Goal: Information Seeking & Learning: Learn about a topic

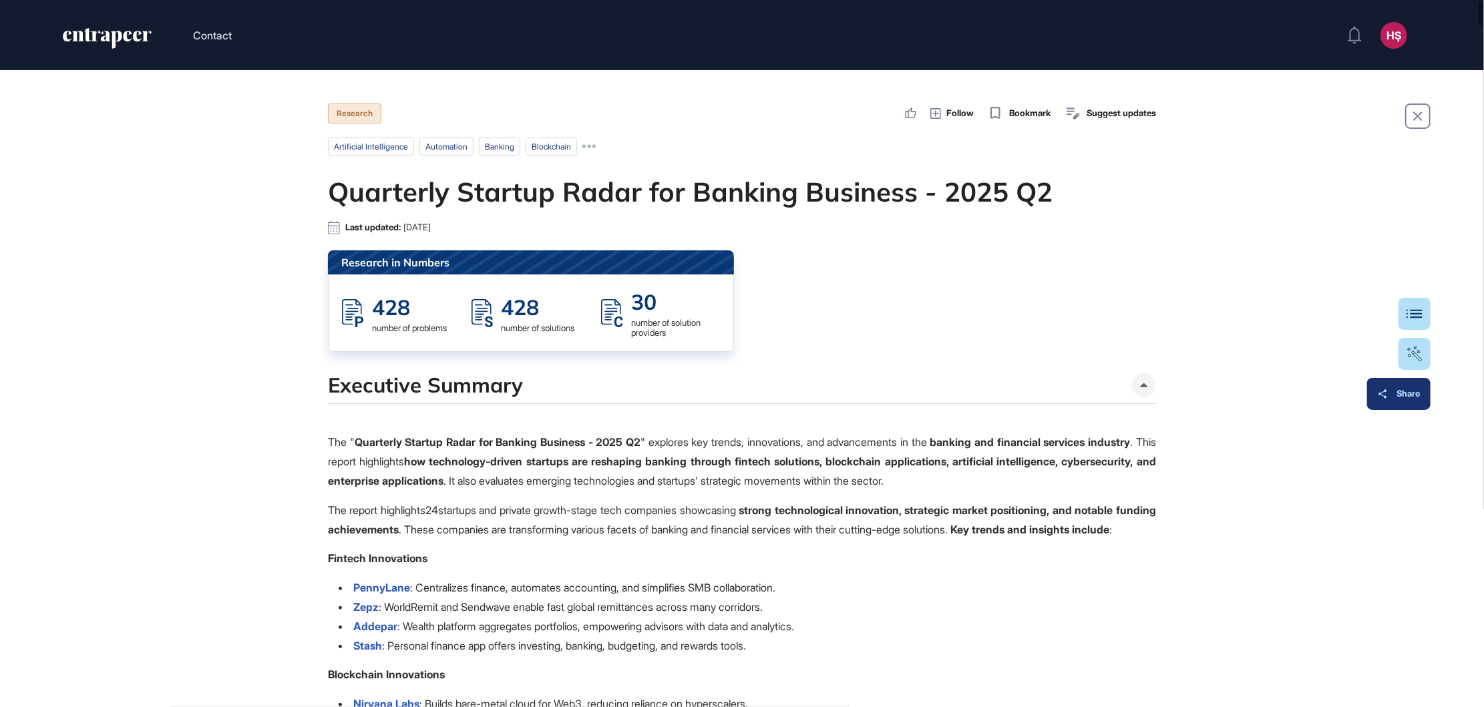
click at [1415, 395] on div "Share" at bounding box center [1399, 394] width 42 height 11
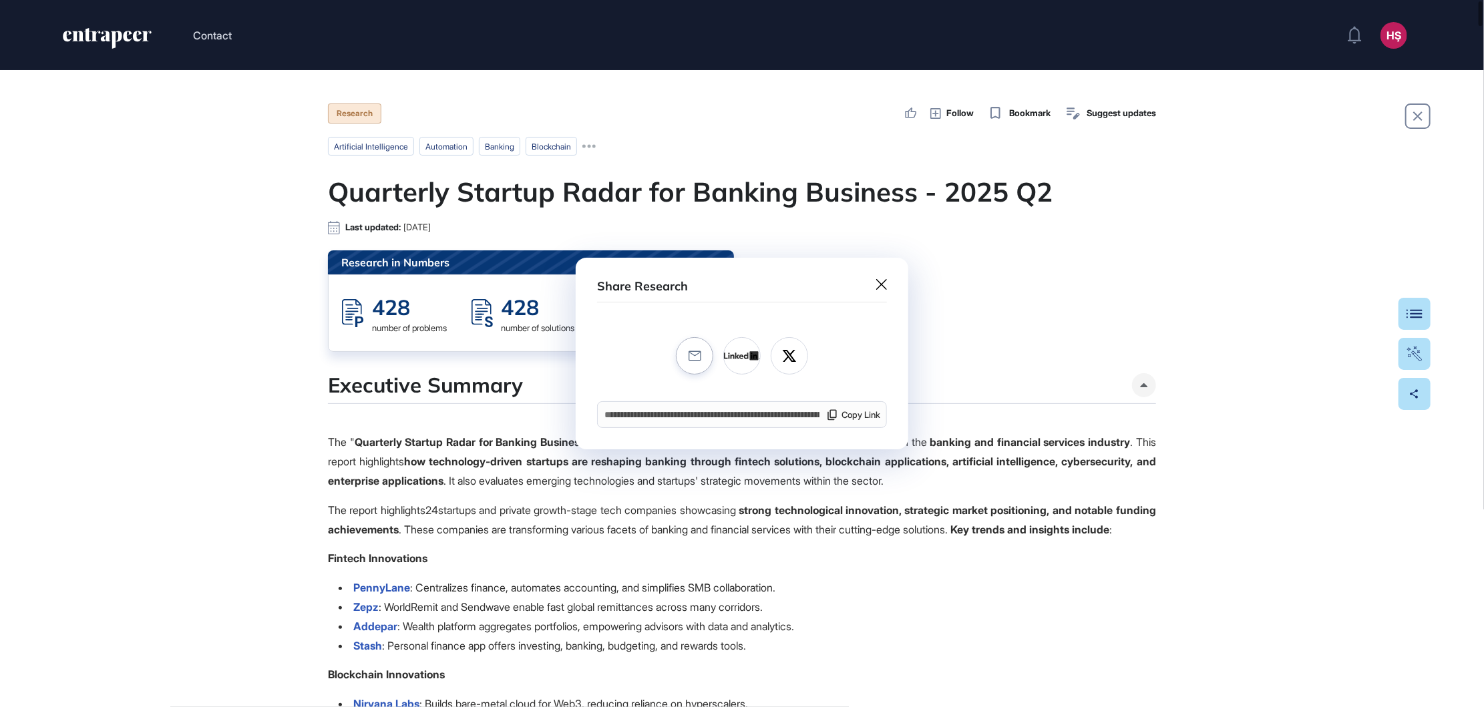
click at [699, 348] on button at bounding box center [694, 355] width 37 height 37
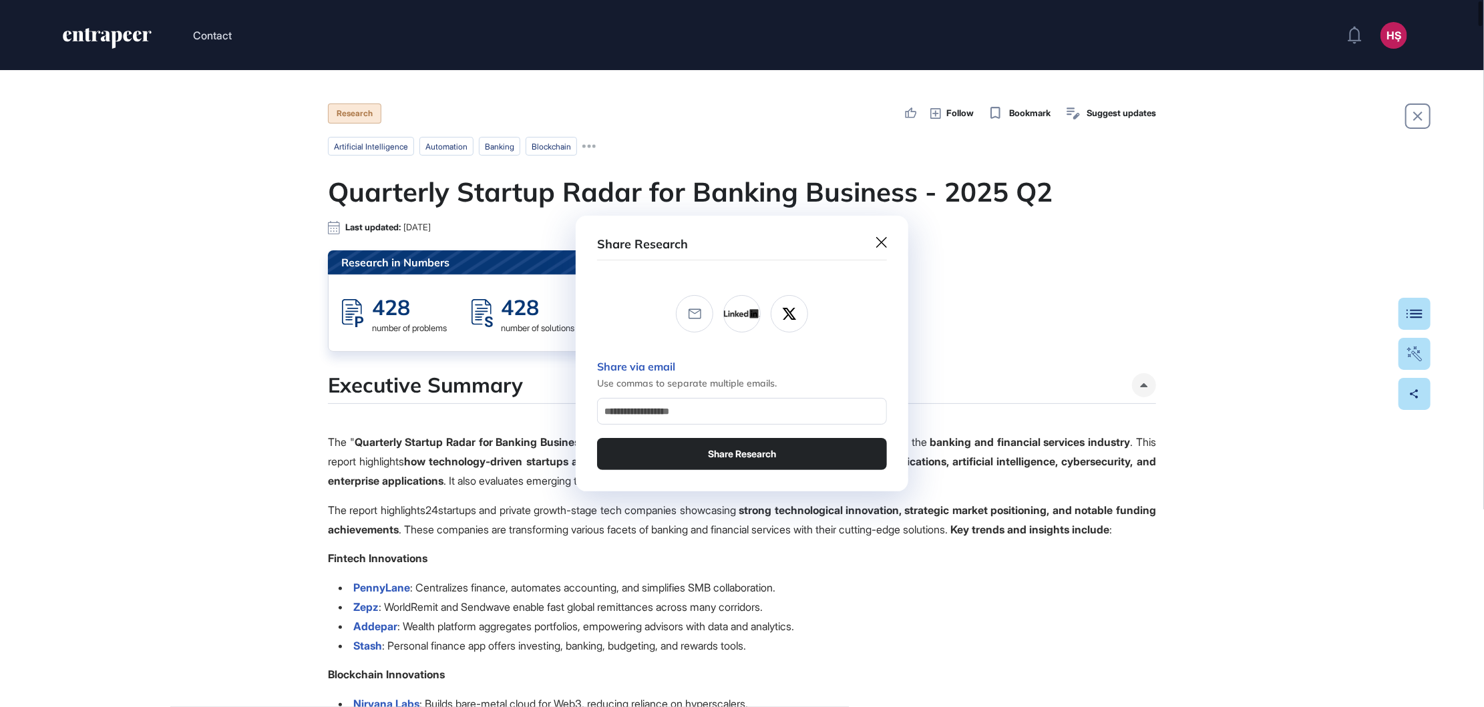
click at [879, 244] on icon at bounding box center [881, 242] width 11 height 11
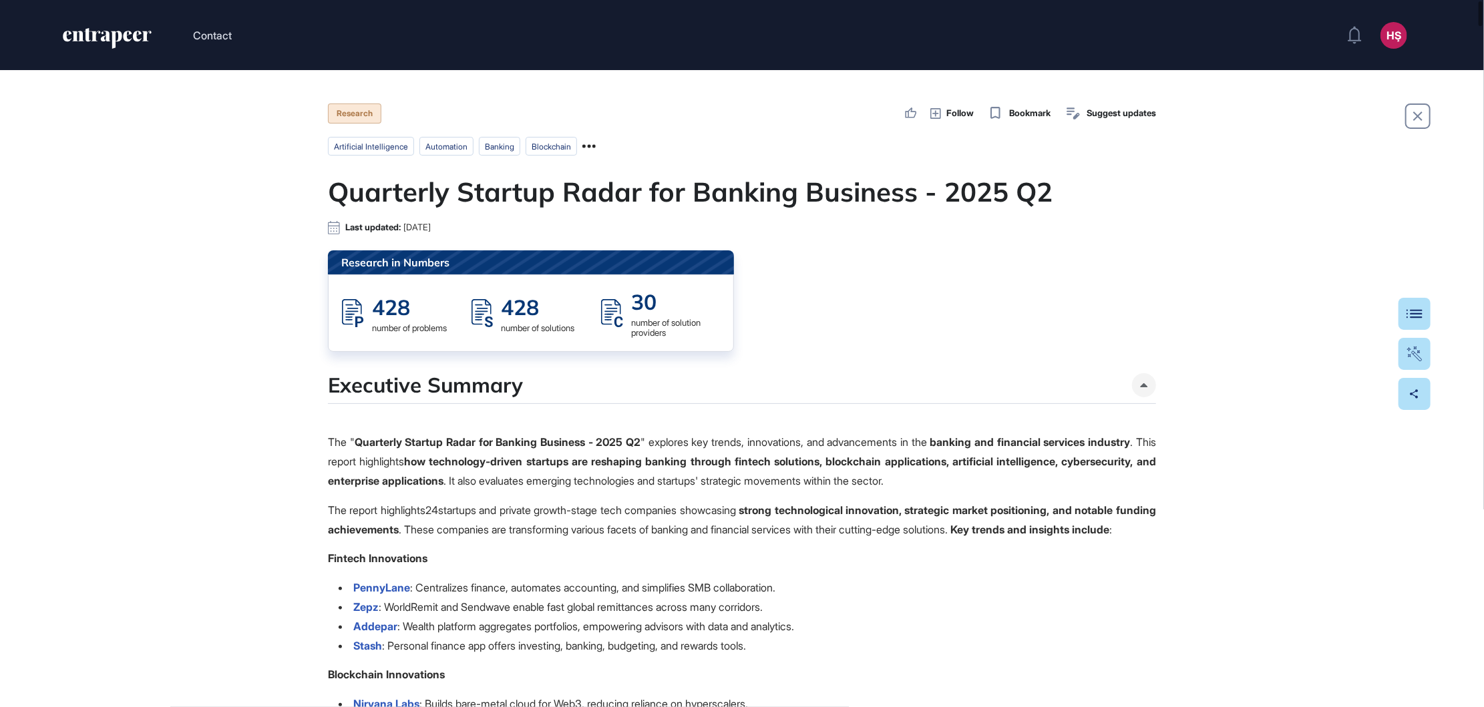
click at [596, 147] on icon at bounding box center [588, 146] width 13 height 3
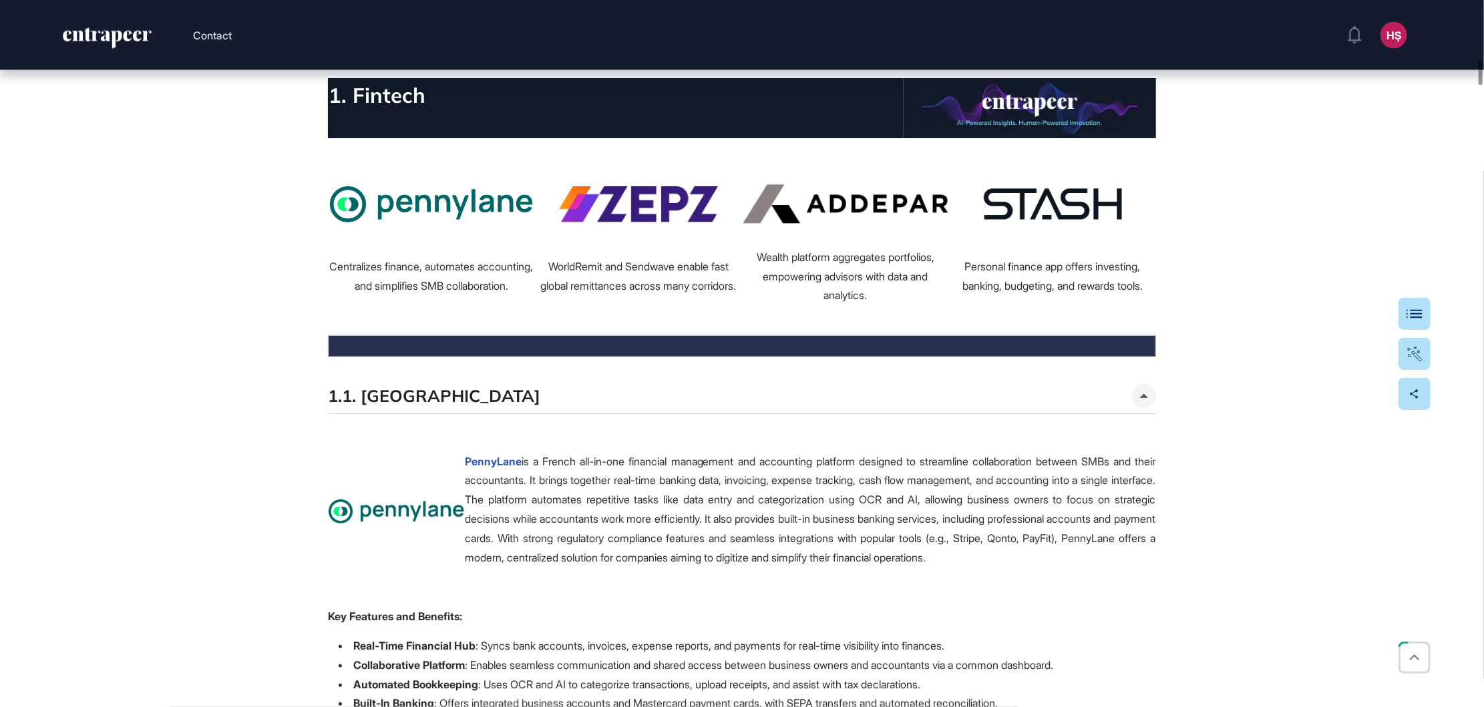
scroll to position [1703, 0]
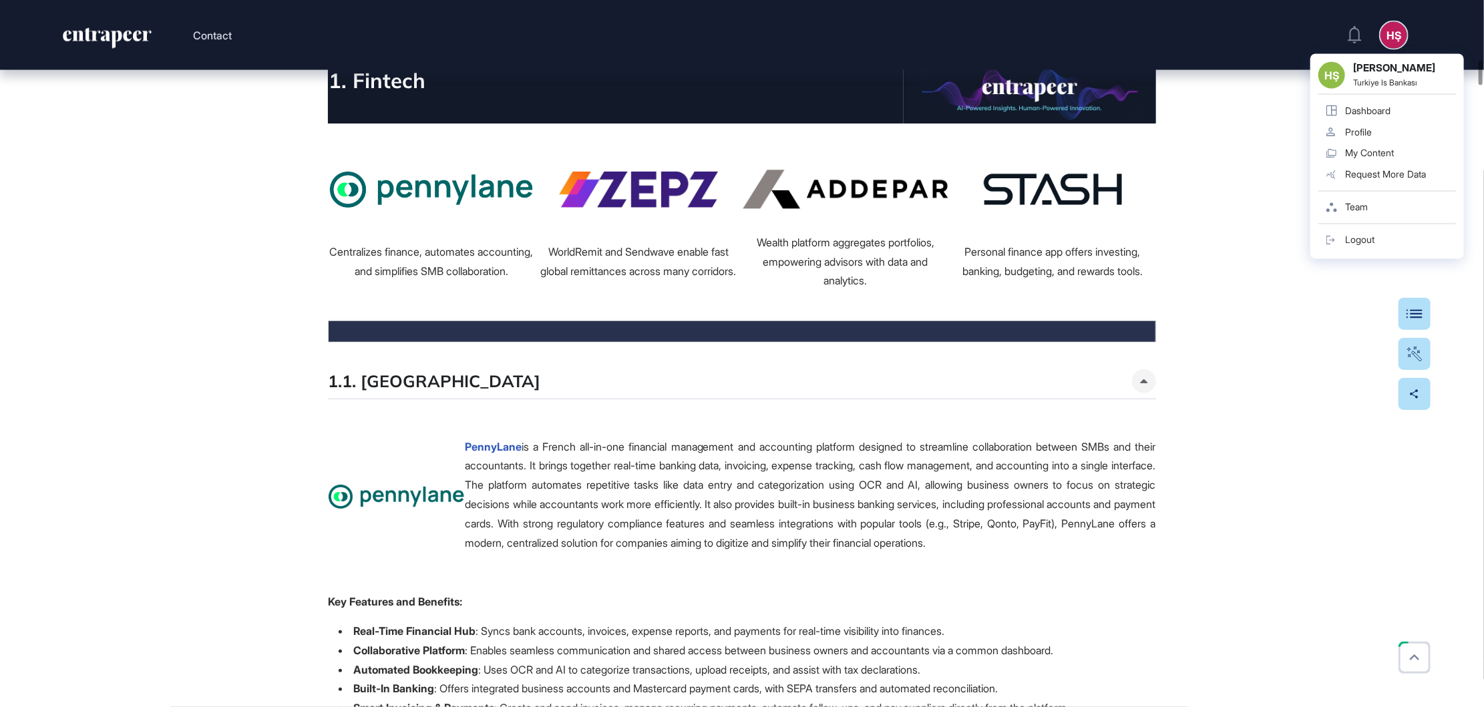
click at [1393, 148] on div "My Content" at bounding box center [1369, 153] width 49 height 11
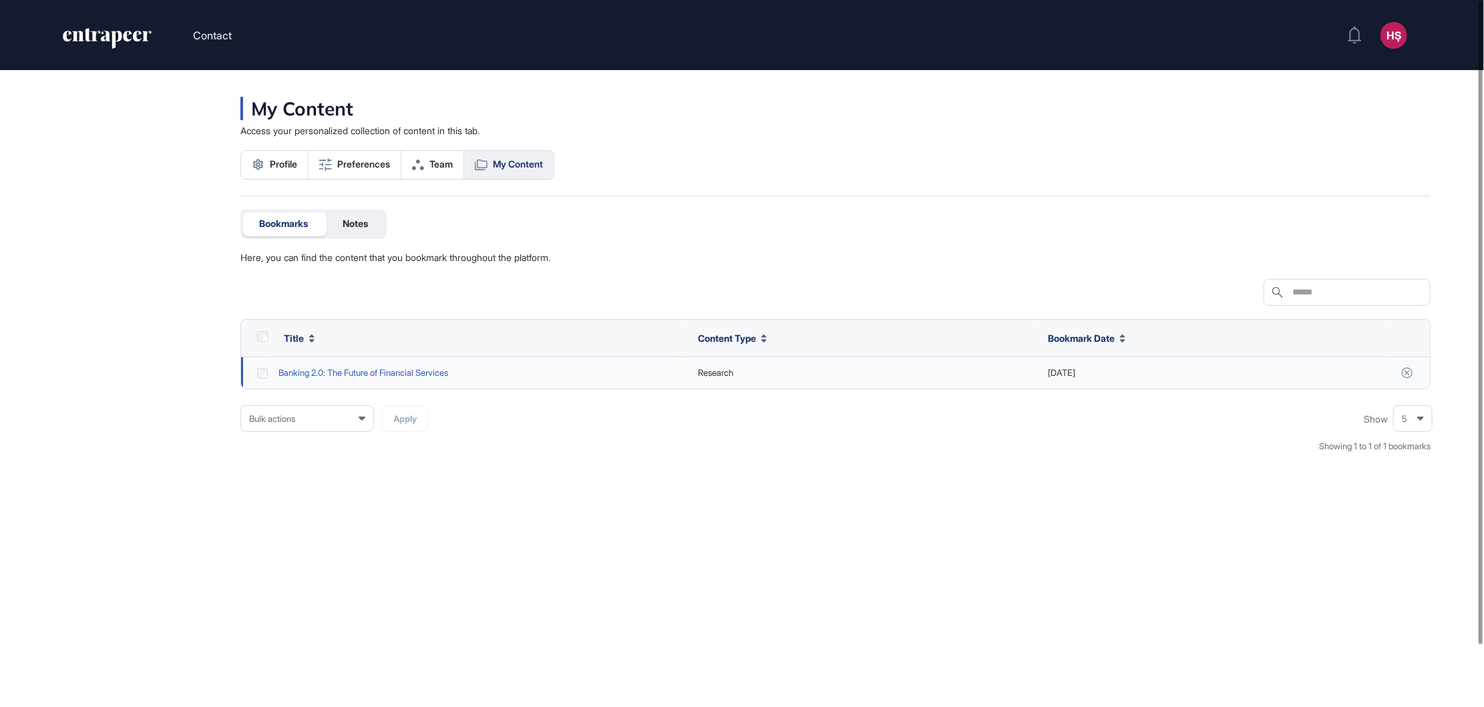
click at [433, 372] on link "Banking 2.0: The Future of Financial Services" at bounding box center [364, 373] width 170 height 13
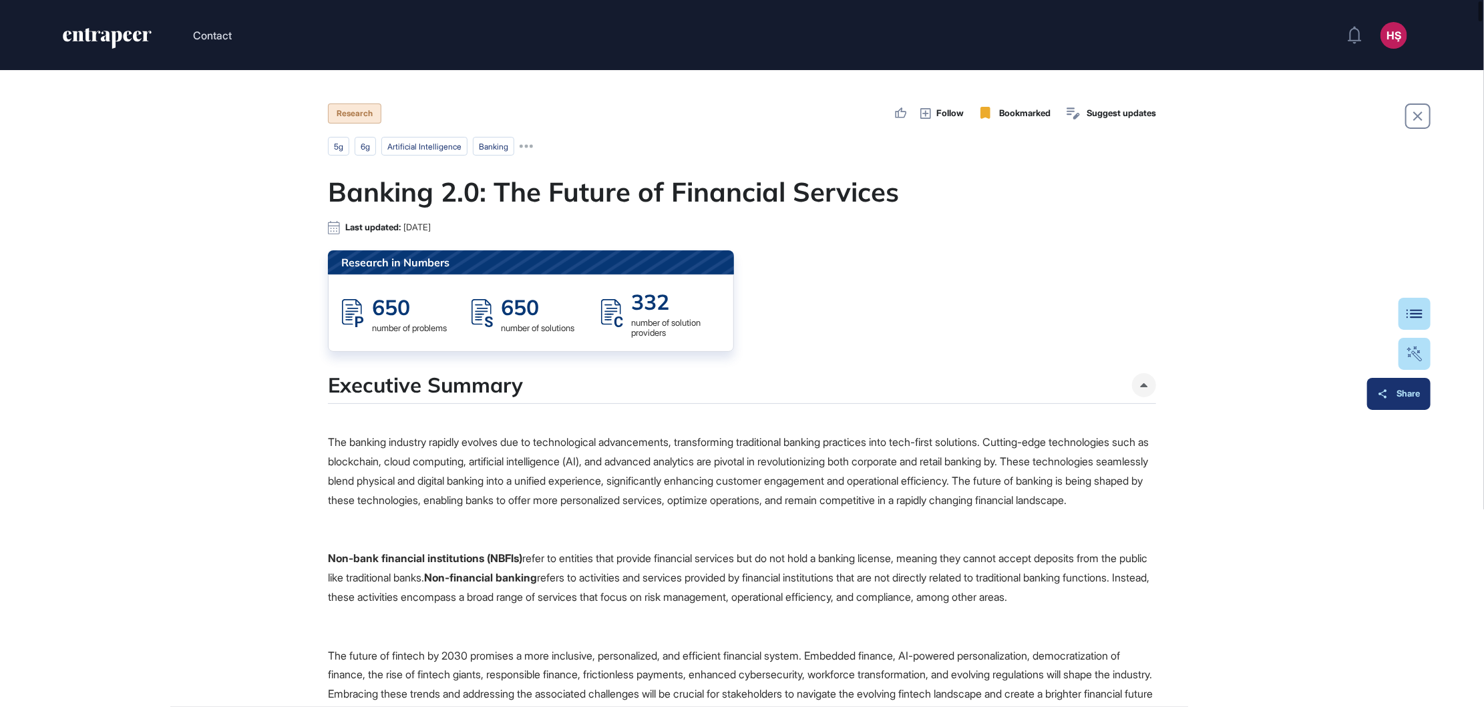
click at [1412, 395] on div "Share" at bounding box center [1399, 394] width 42 height 11
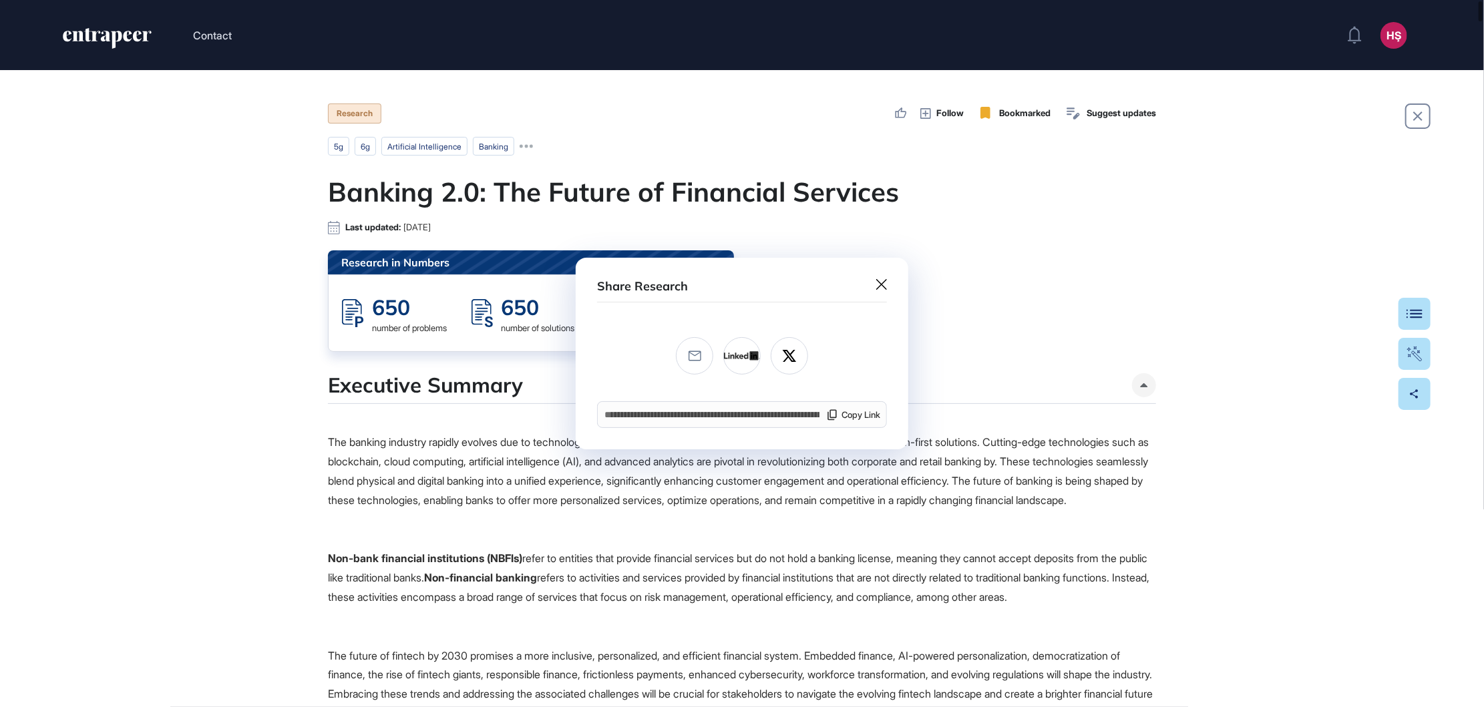
click at [878, 287] on icon at bounding box center [881, 284] width 11 height 11
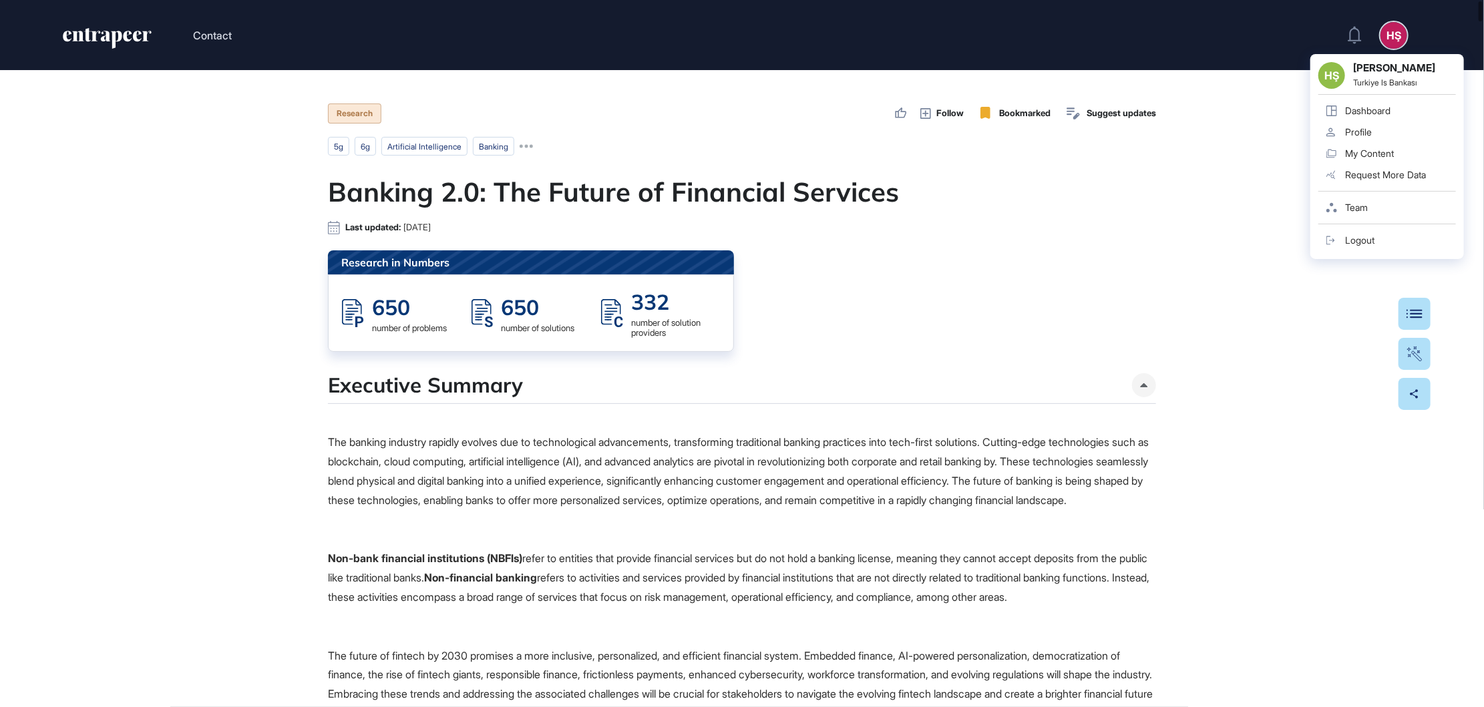
click at [1379, 233] on link "Logout" at bounding box center [1387, 240] width 138 height 21
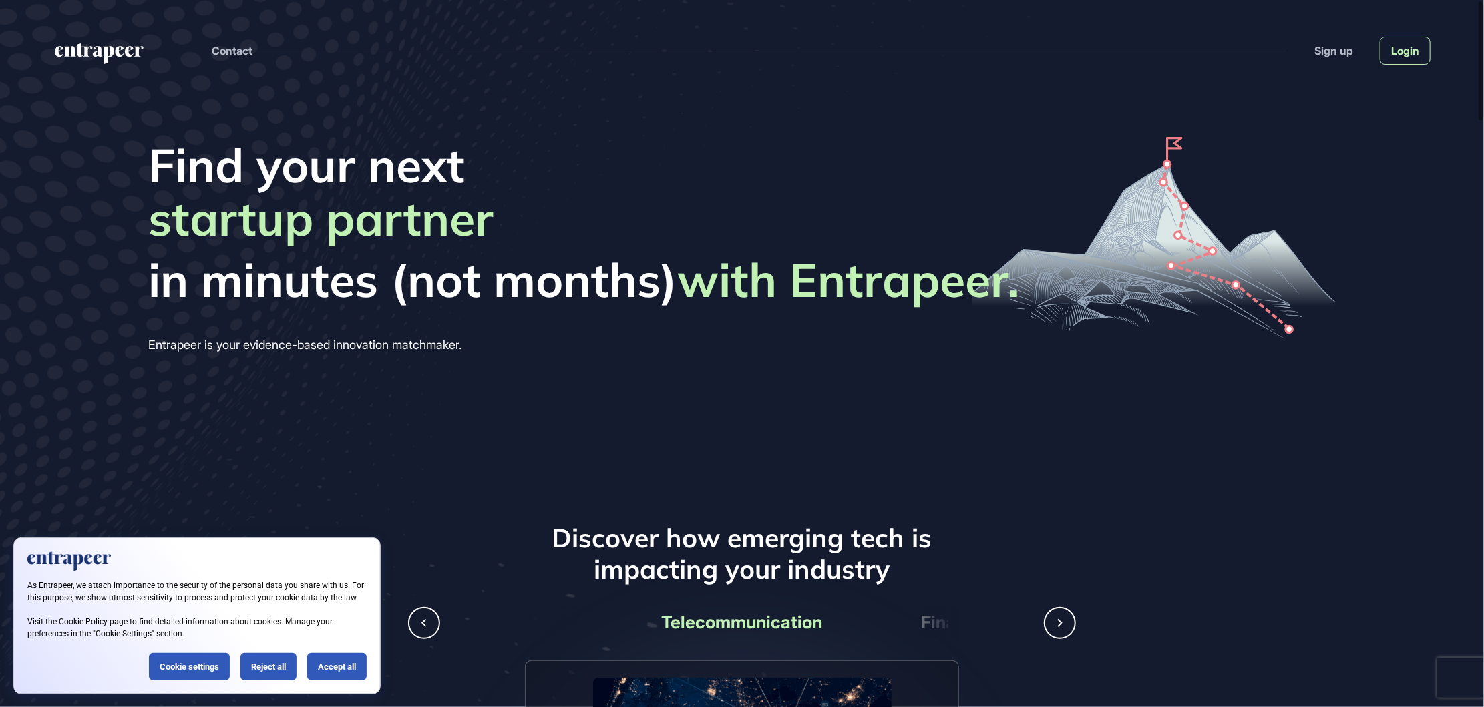
click at [1399, 55] on link "Login" at bounding box center [1405, 51] width 51 height 28
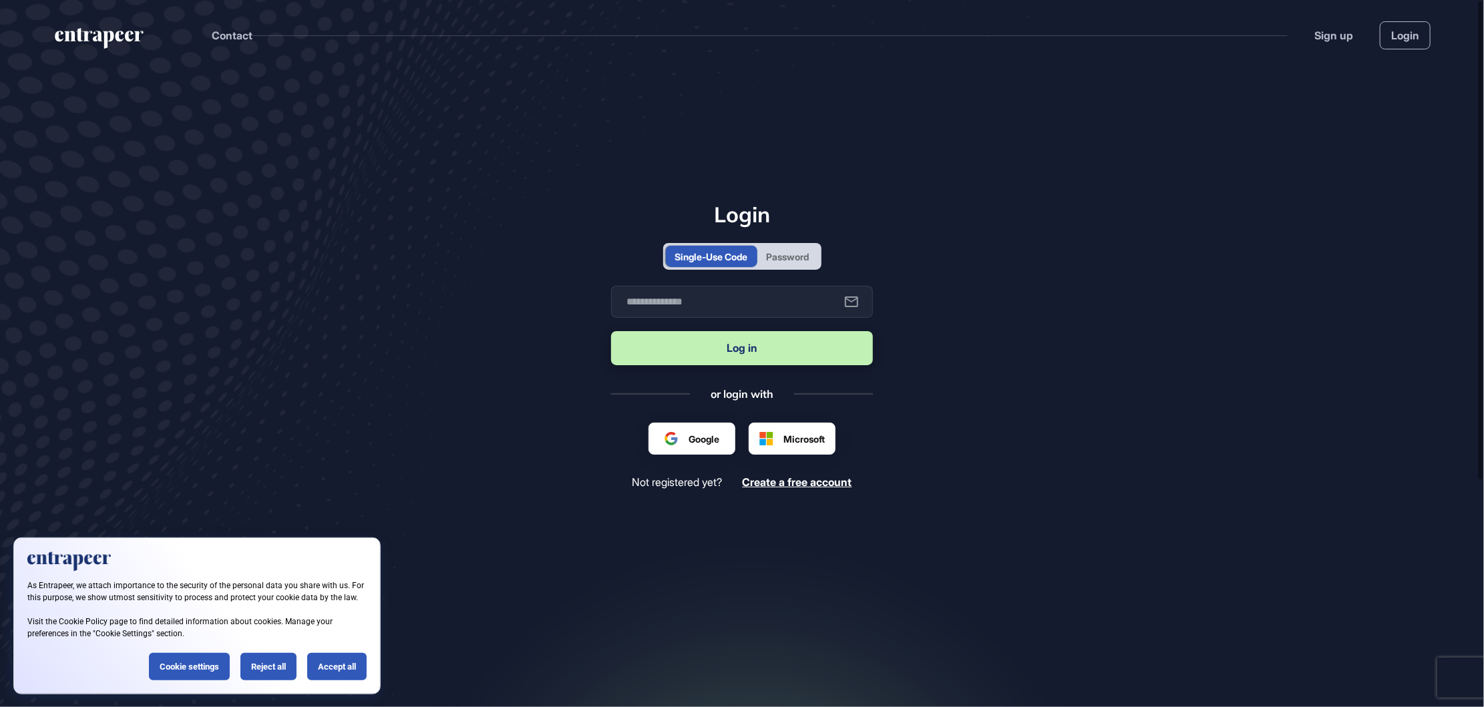
click at [806, 254] on div "Password" at bounding box center [788, 257] width 43 height 14
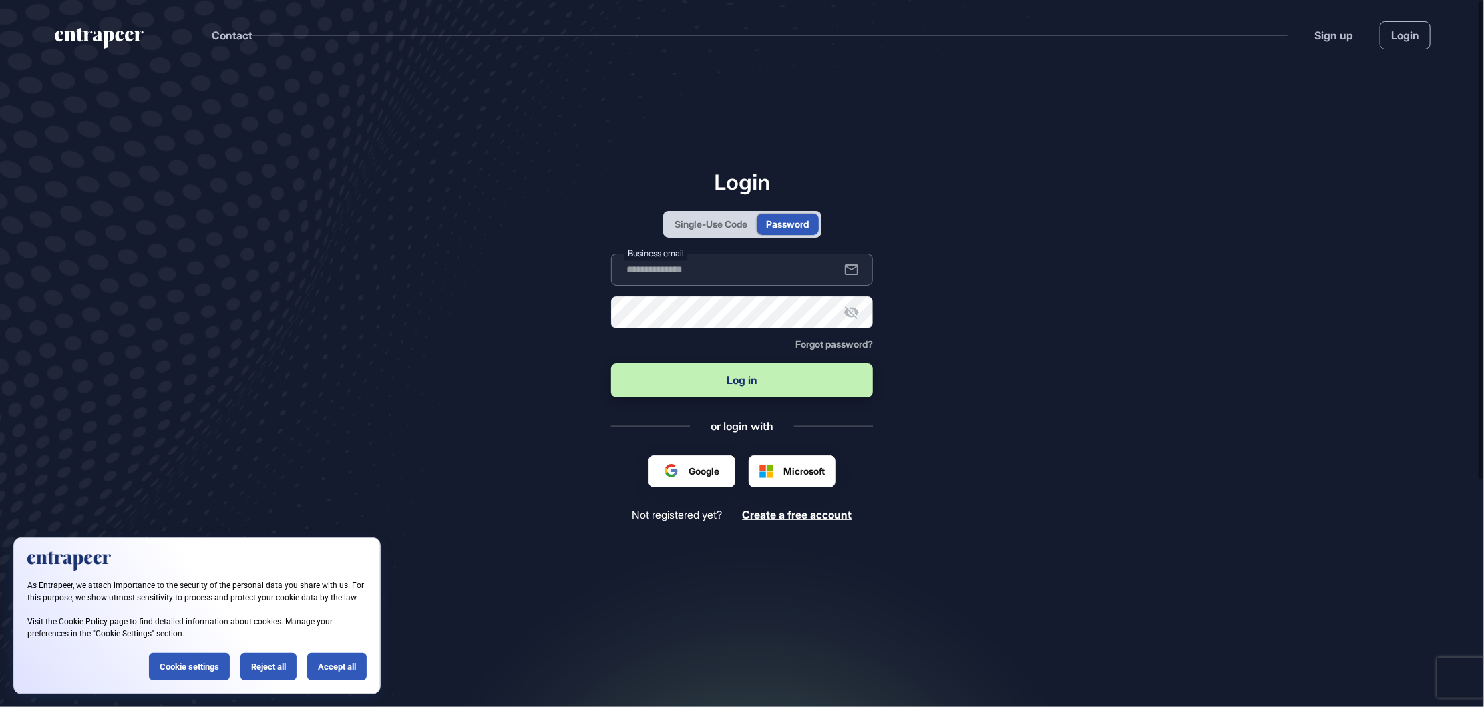
click at [715, 264] on input "text" at bounding box center [742, 270] width 262 height 32
paste input "**********"
type input "**********"
click at [723, 374] on button "Log in" at bounding box center [742, 380] width 262 height 34
